Goal: Task Accomplishment & Management: Manage account settings

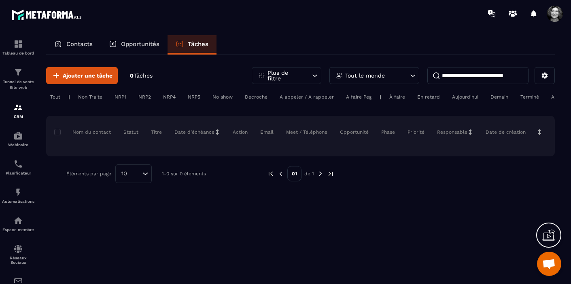
click at [87, 44] on p "Contacts" at bounding box center [79, 43] width 26 height 7
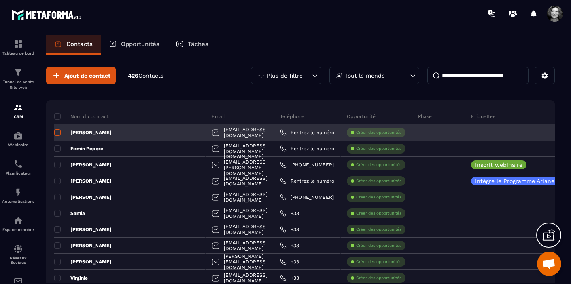
click at [57, 133] on span at bounding box center [57, 132] width 6 height 6
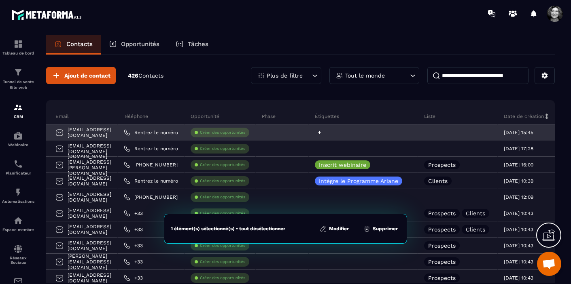
scroll to position [0, 213]
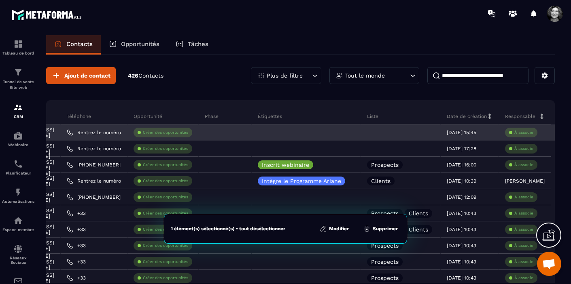
click at [361, 133] on div at bounding box center [401, 133] width 80 height 16
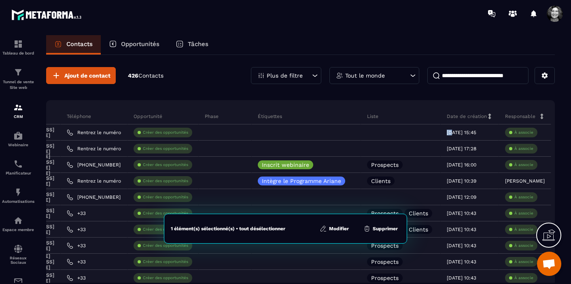
click at [337, 229] on button "Modifier" at bounding box center [334, 229] width 34 height 8
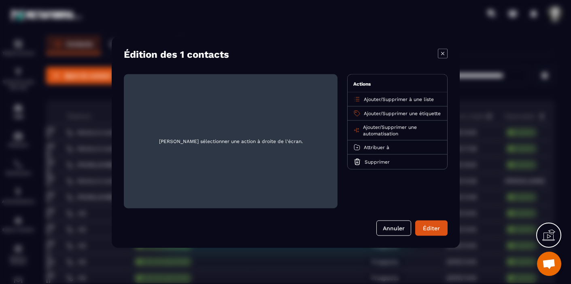
click at [400, 99] on span "Supprimer à une liste" at bounding box center [407, 99] width 51 height 6
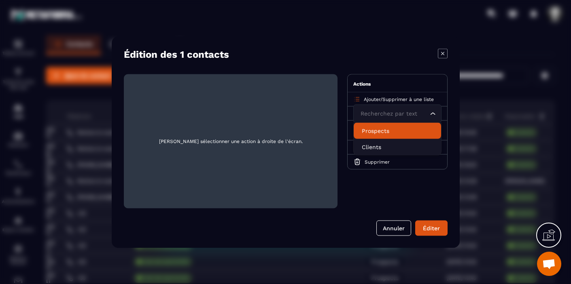
click at [380, 130] on p "Prospects" at bounding box center [397, 131] width 71 height 8
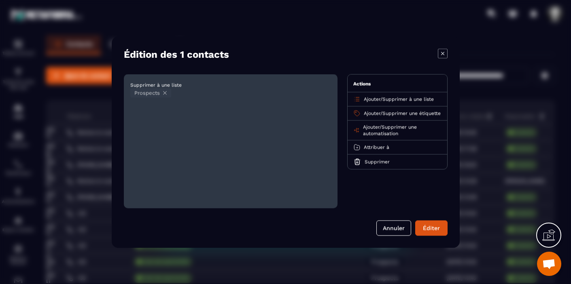
click at [383, 113] on p "Ajouter / Supprimer une étiquette" at bounding box center [402, 113] width 77 height 6
click at [374, 113] on span "Ajouter" at bounding box center [372, 113] width 17 height 6
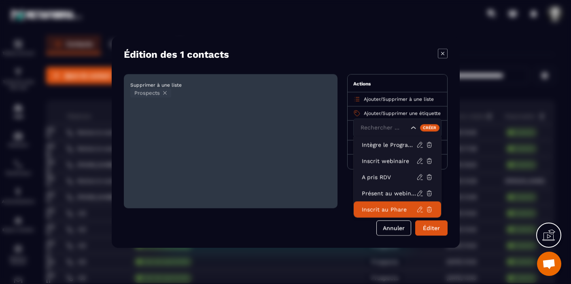
click at [392, 210] on p "Inscrit au Phare" at bounding box center [389, 210] width 55 height 8
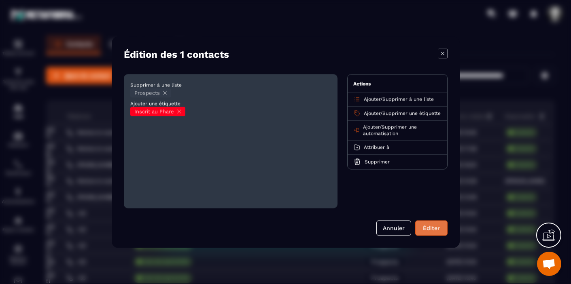
click at [435, 226] on button "Éditer" at bounding box center [431, 228] width 32 height 15
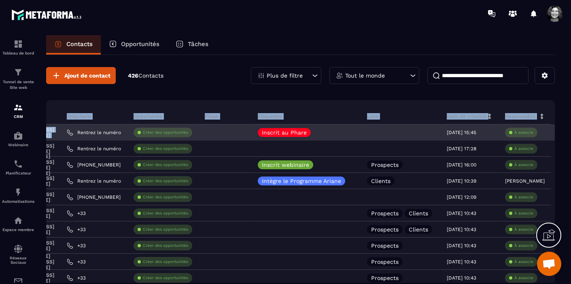
drag, startPoint x: 86, startPoint y: 99, endPoint x: 89, endPoint y: 127, distance: 28.9
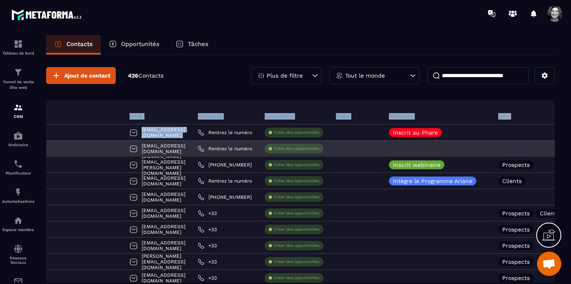
scroll to position [0, 80]
